Goal: Task Accomplishment & Management: Use online tool/utility

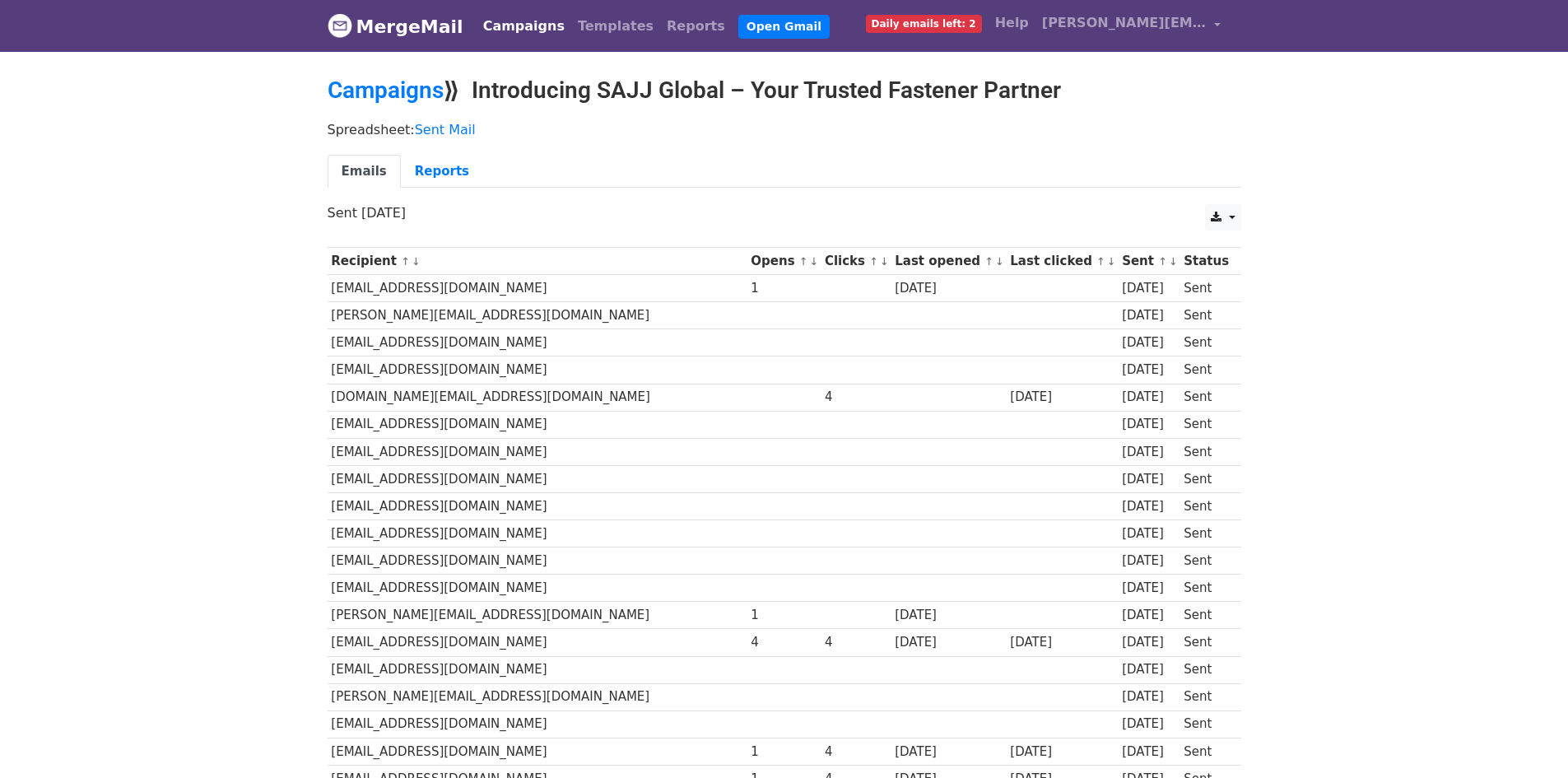
click at [422, 33] on link "MergeMail" at bounding box center [395, 26] width 136 height 34
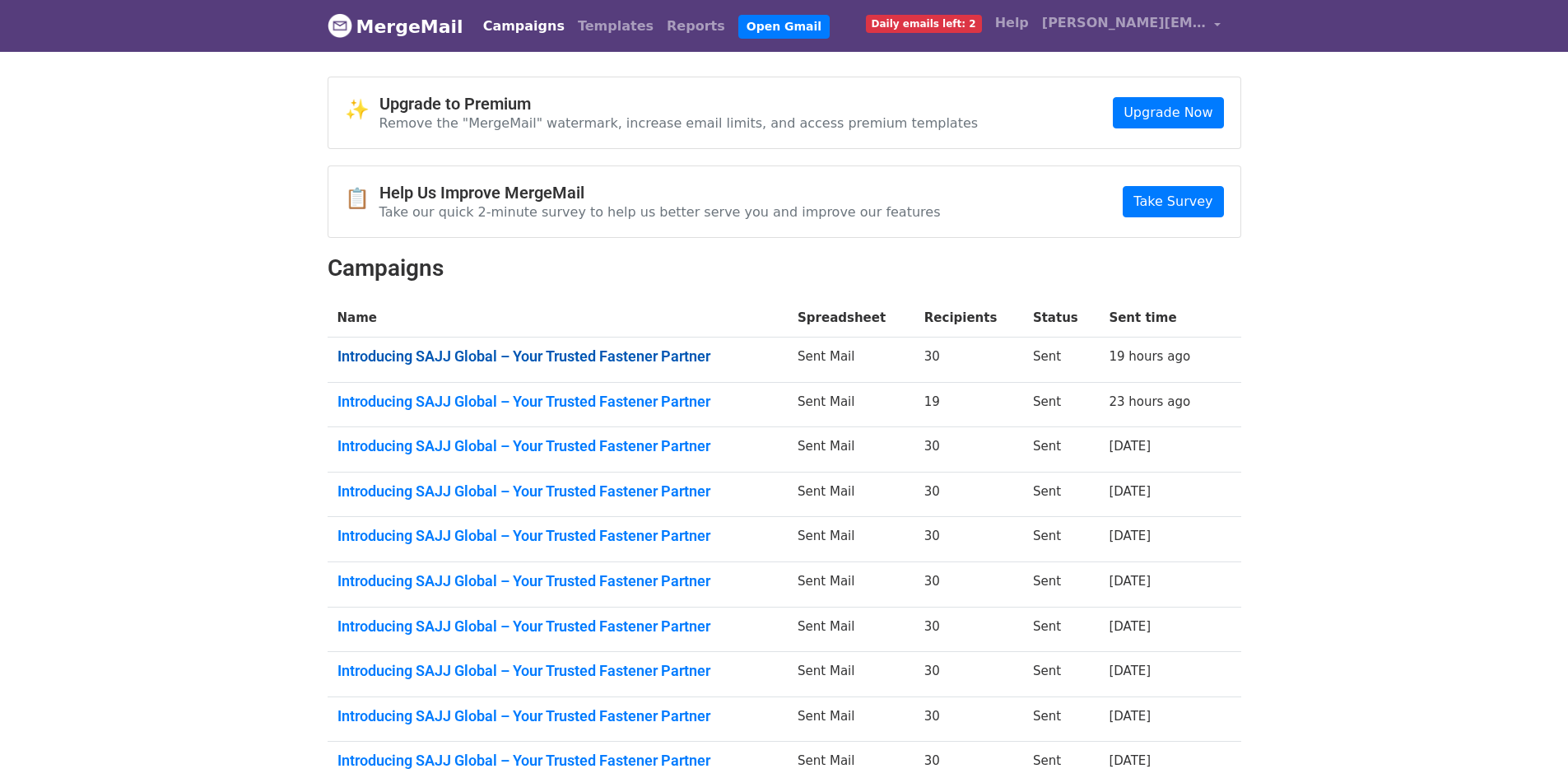
click at [594, 361] on link "Introducing SAJJ Global – Your Trusted Fastener Partner" at bounding box center [558, 356] width 441 height 18
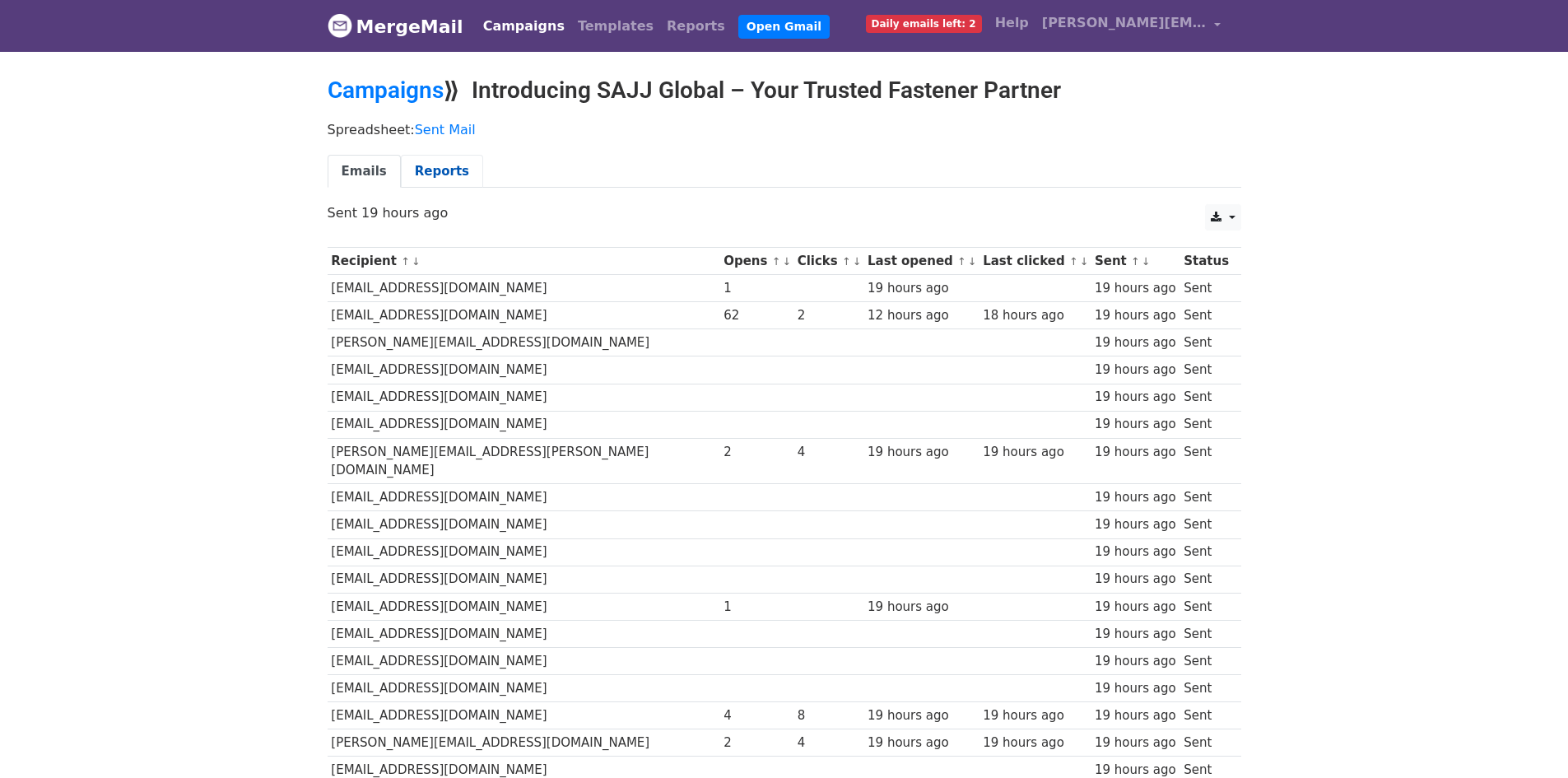
click at [459, 174] on link "Reports" at bounding box center [442, 171] width 83 height 34
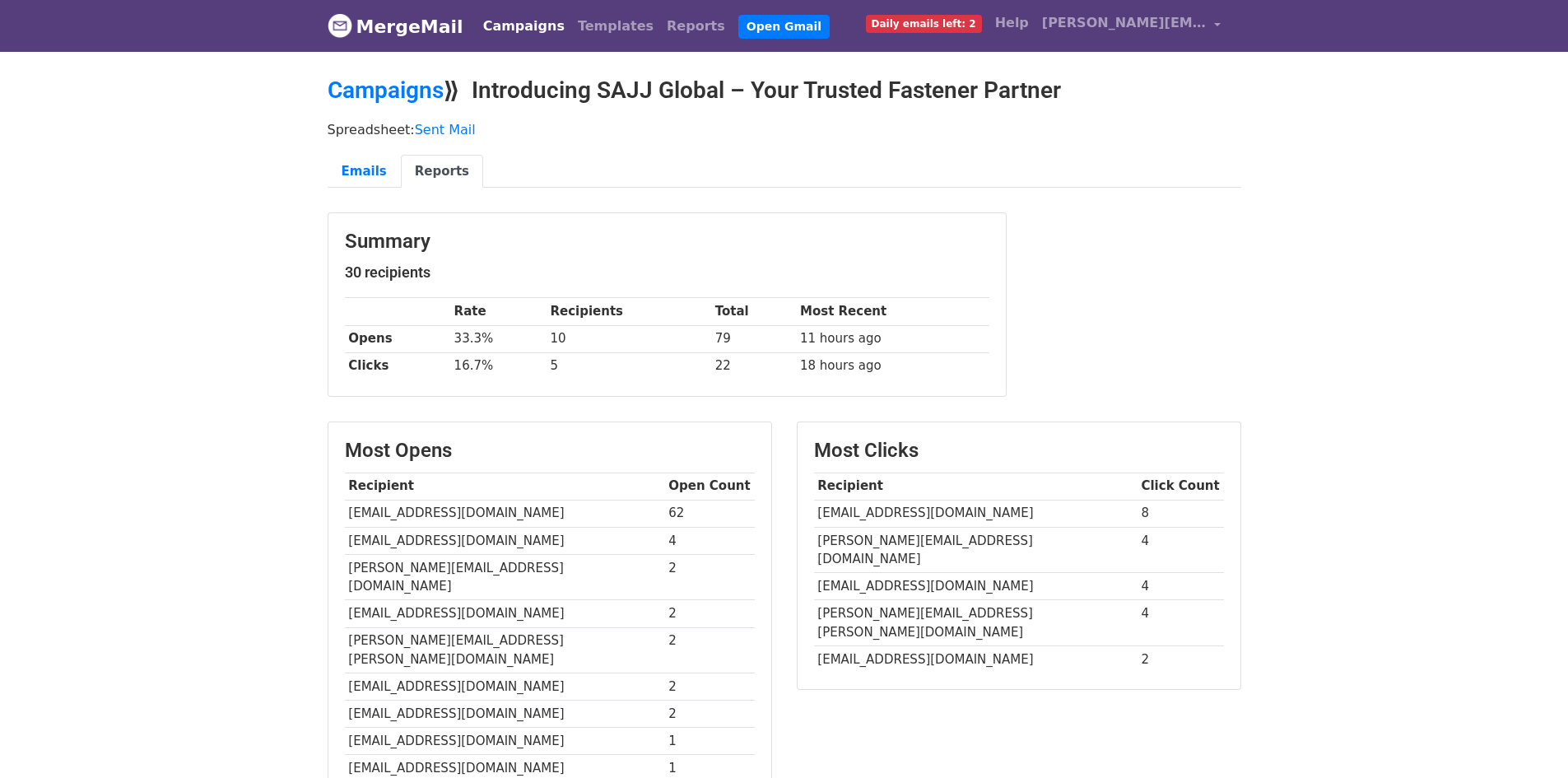
click at [367, 29] on link "MergeMail" at bounding box center [395, 26] width 136 height 34
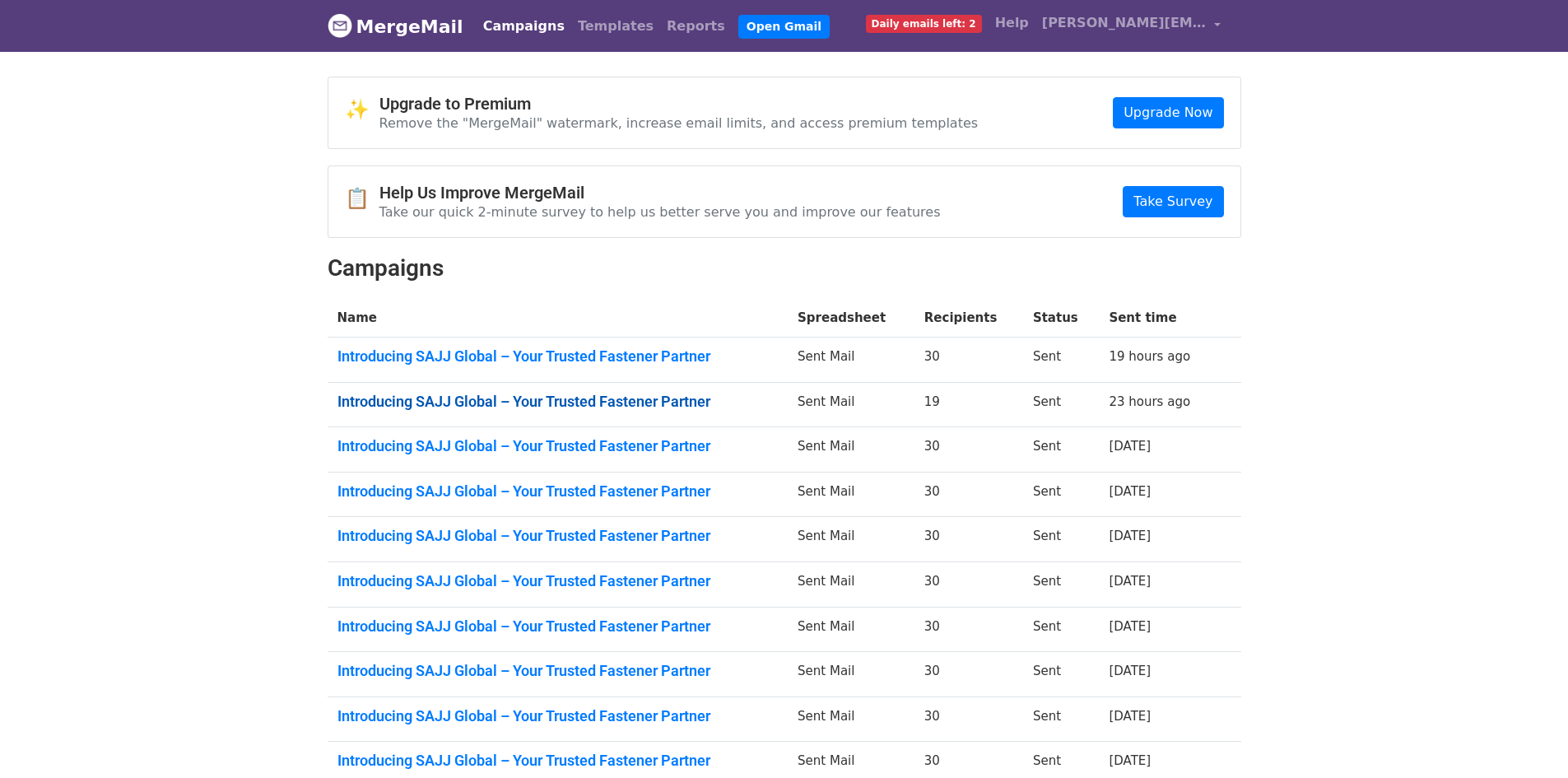
click at [558, 404] on link "Introducing SAJJ Global – Your Trusted Fastener Partner" at bounding box center [558, 402] width 441 height 18
click at [595, 451] on link "Introducing SAJJ Global – Your Trusted Fastener Partner" at bounding box center [558, 446] width 441 height 18
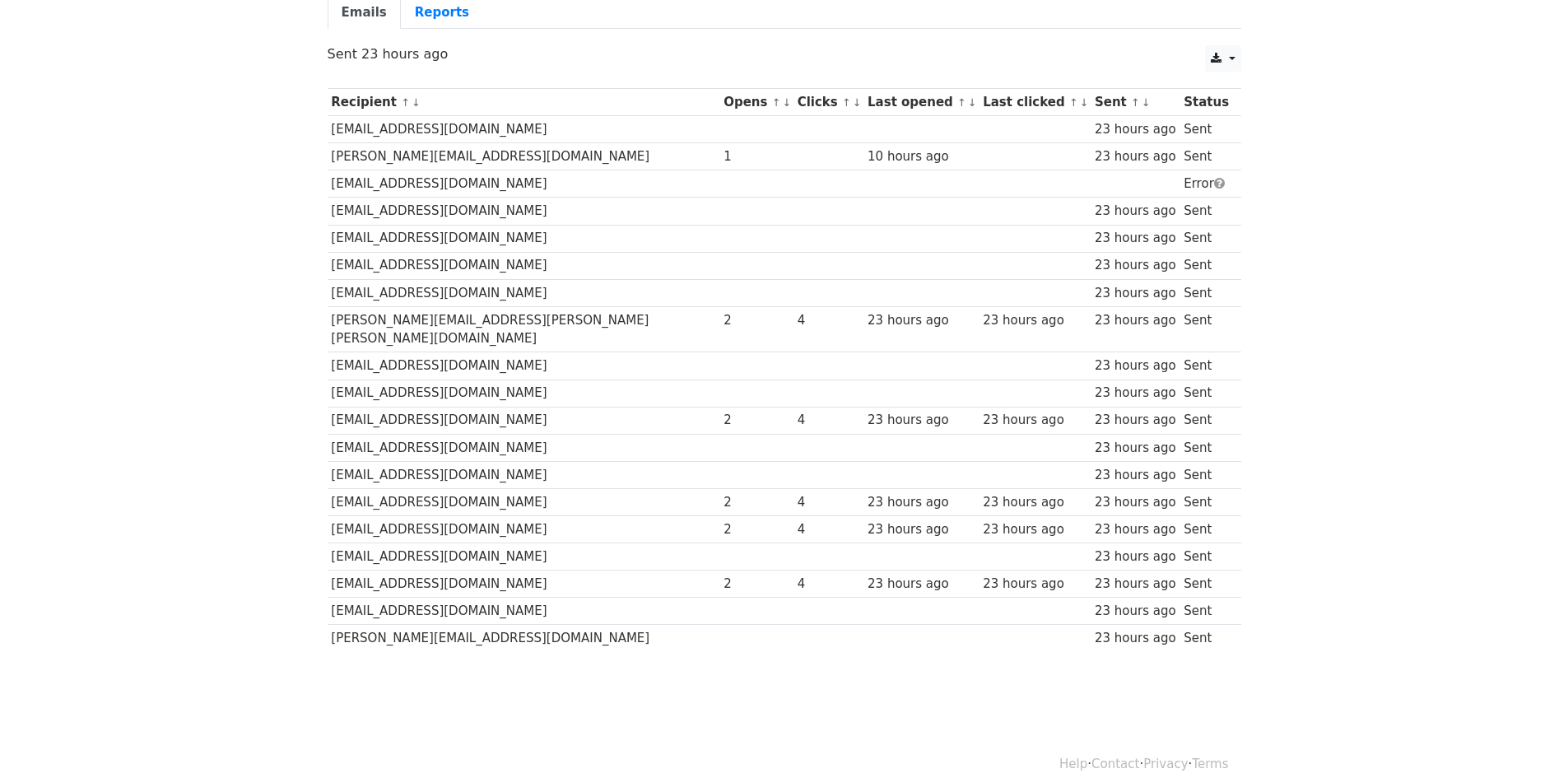
scroll to position [160, 0]
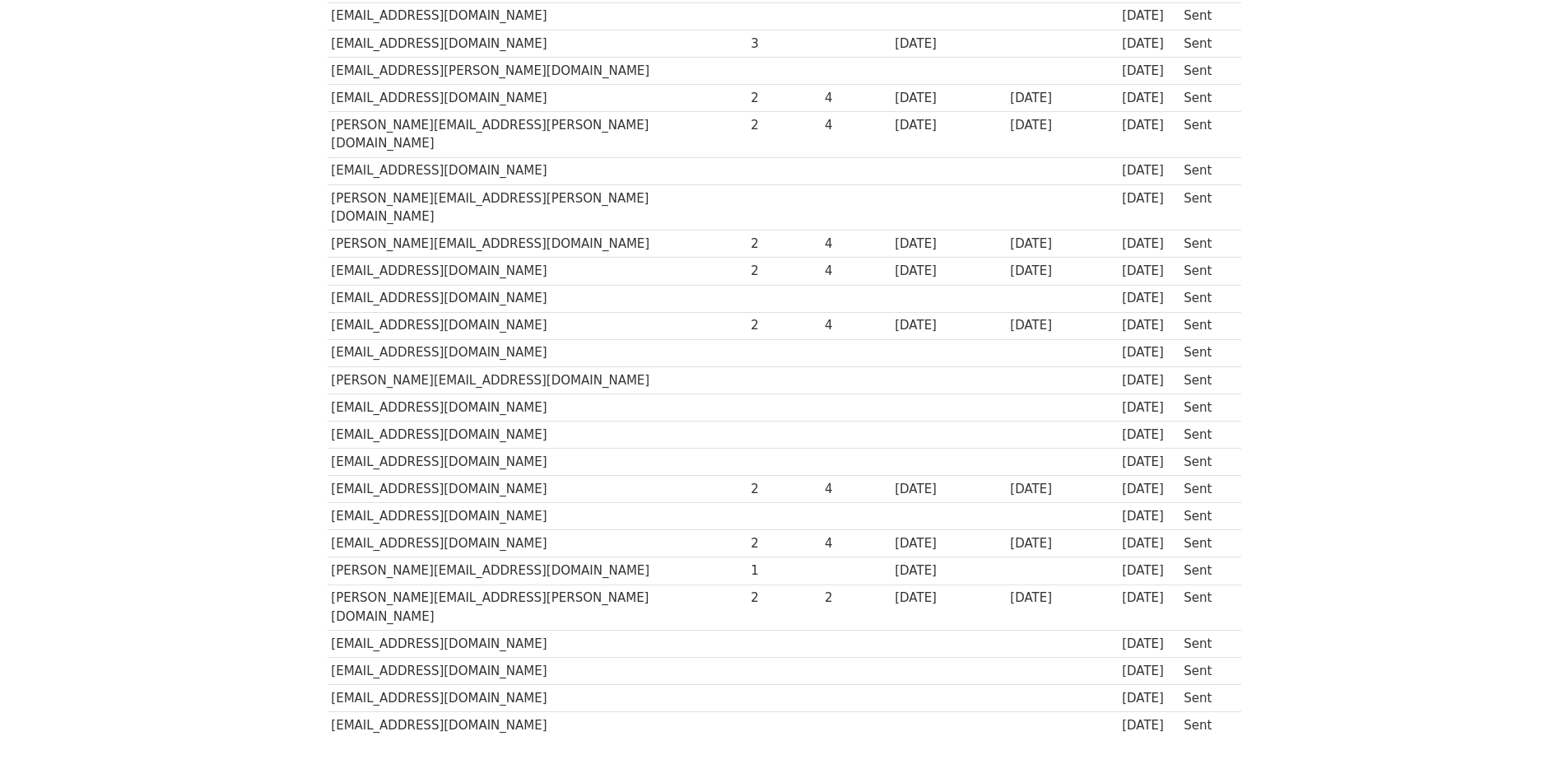
scroll to position [412, 0]
